Goal: Find specific page/section: Find specific page/section

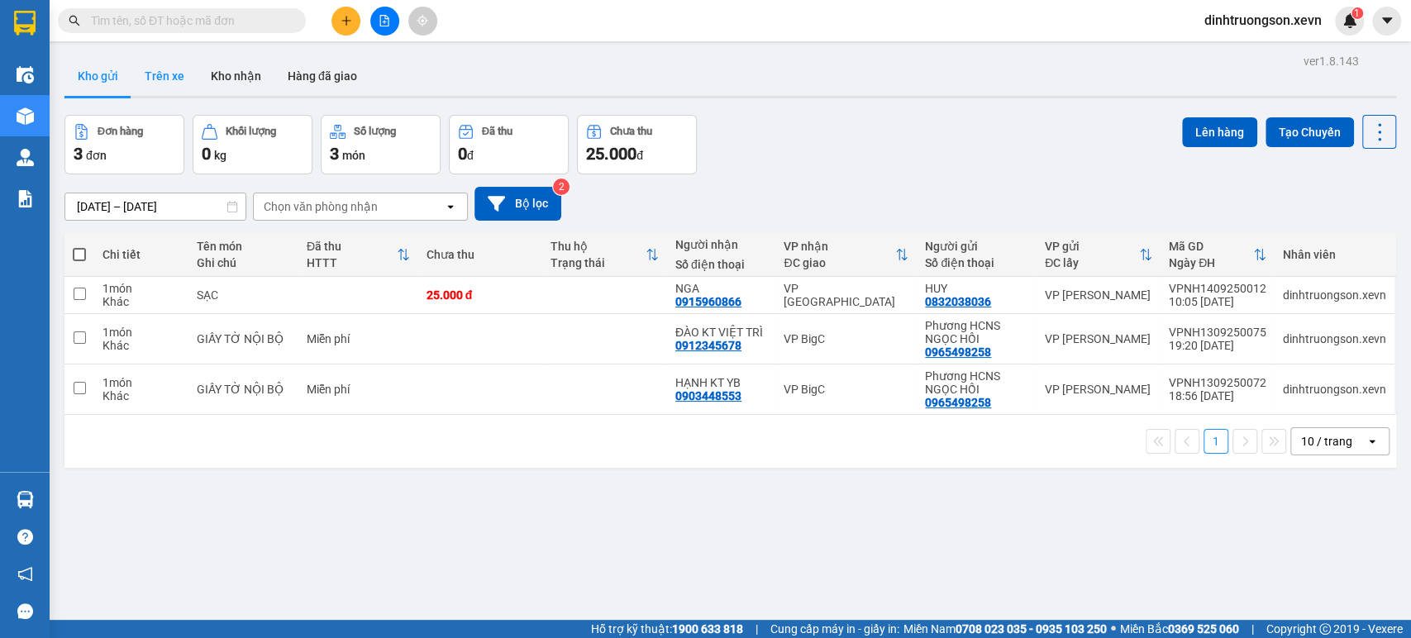
click at [161, 65] on button "Trên xe" at bounding box center [164, 76] width 66 height 40
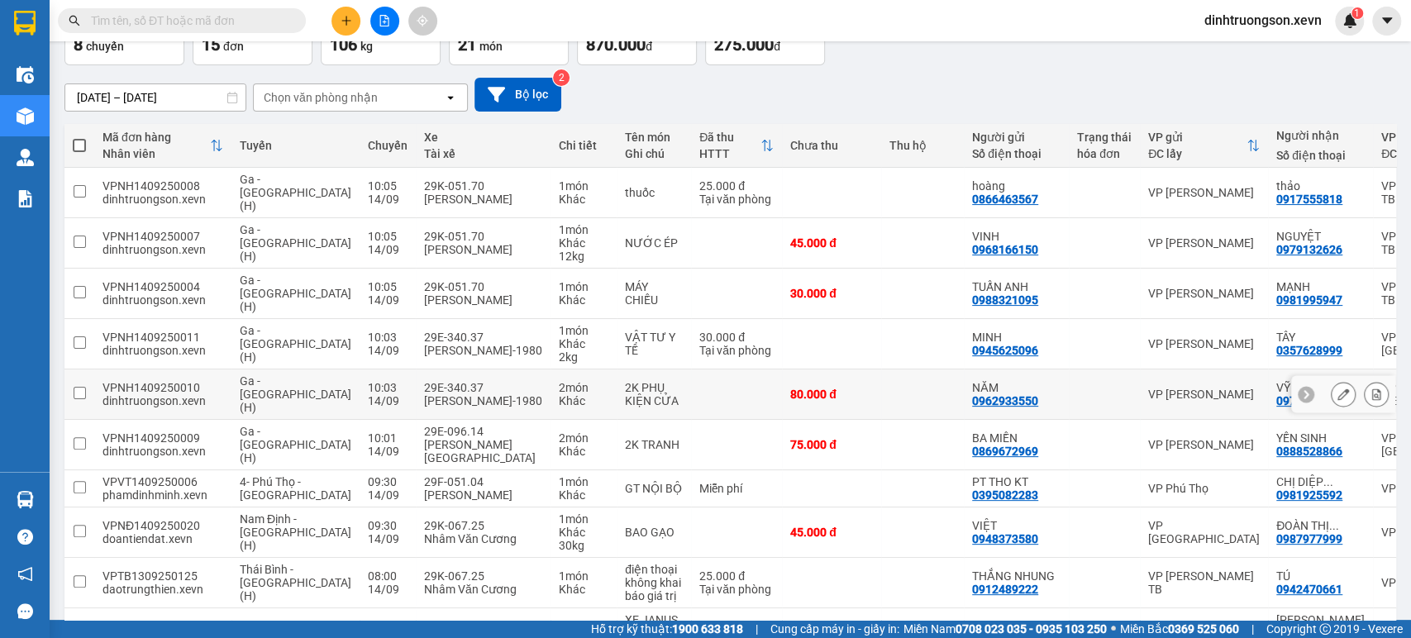
scroll to position [180, 0]
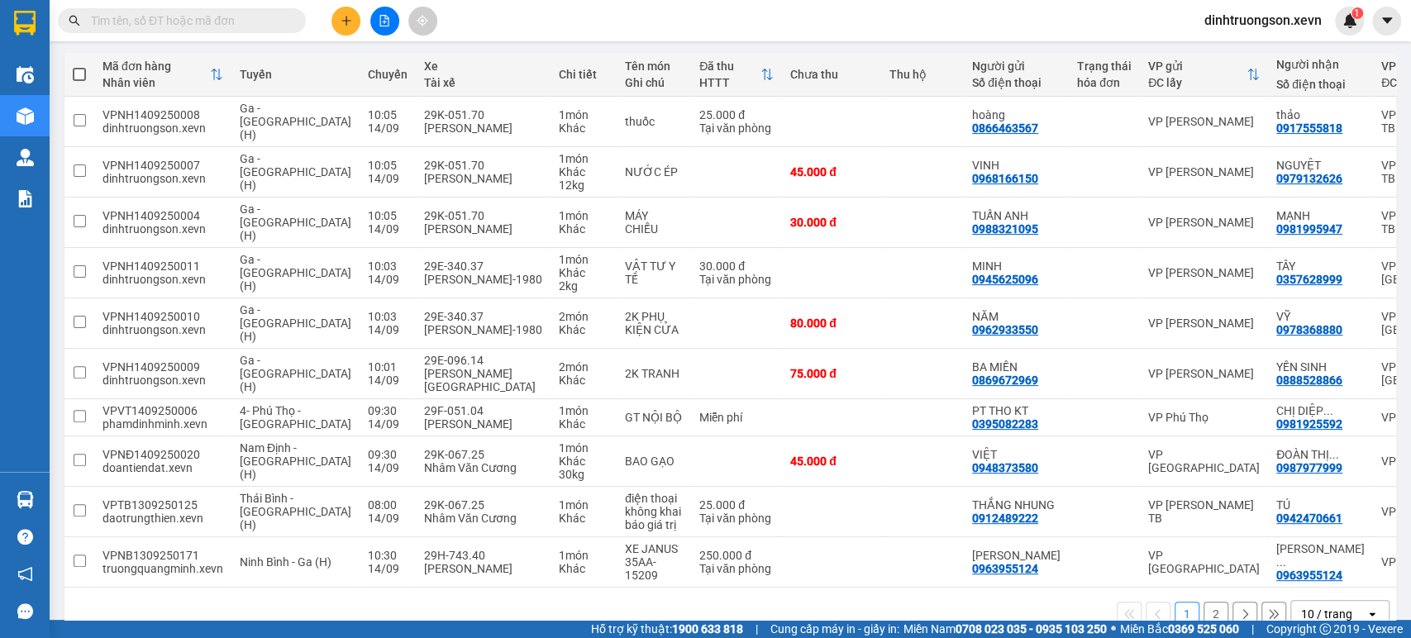
click at [1203, 602] on button "2" at bounding box center [1215, 614] width 25 height 25
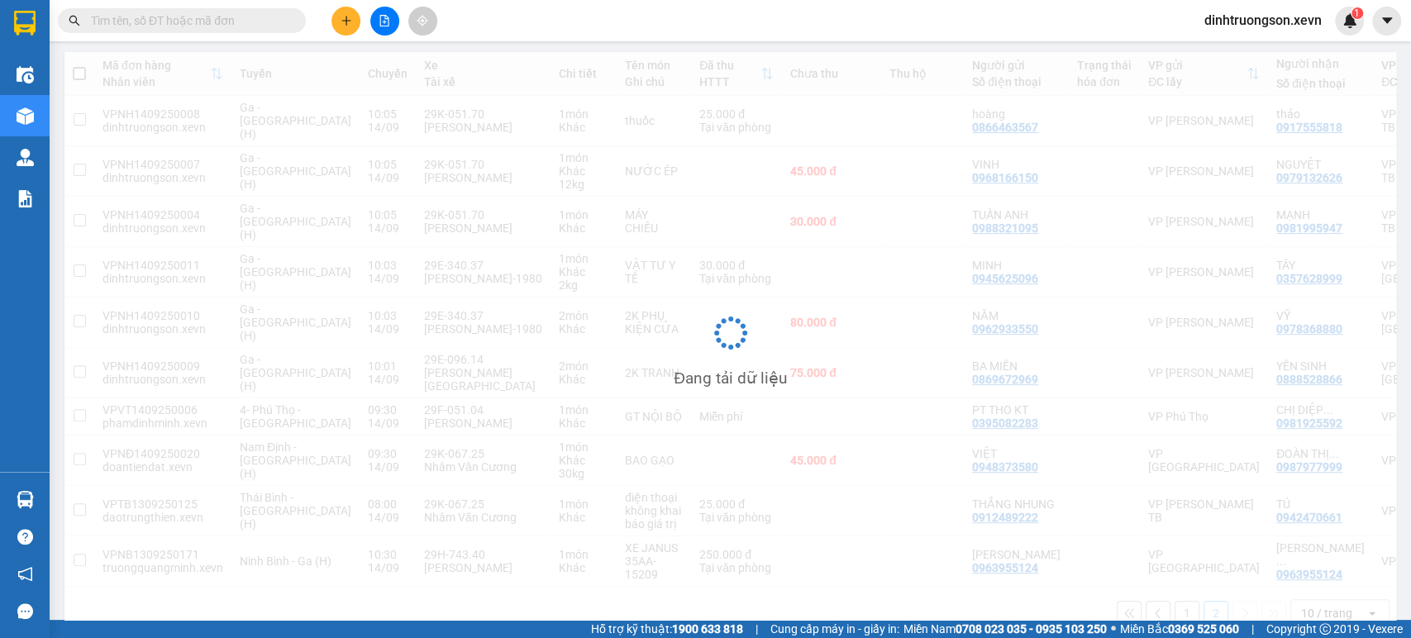
scroll to position [76, 0]
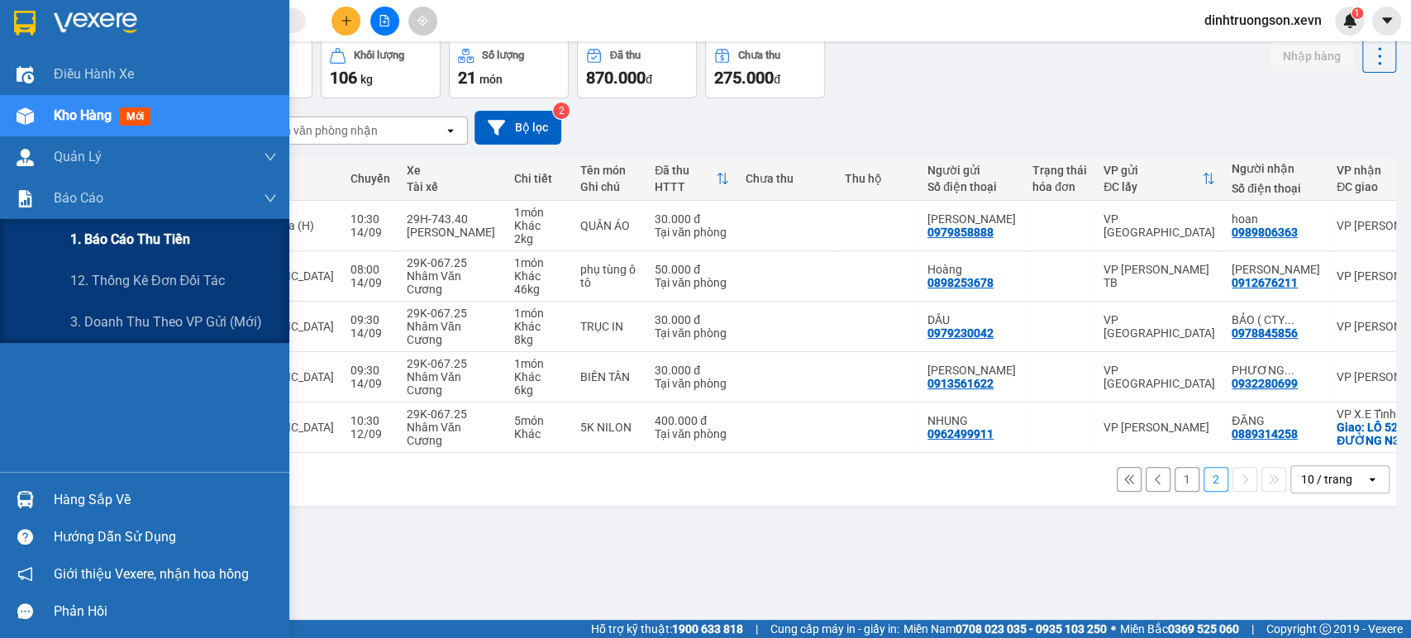
click at [164, 254] on div "1. Báo cáo thu tiền" at bounding box center [173, 239] width 207 height 41
